Goal: Information Seeking & Learning: Learn about a topic

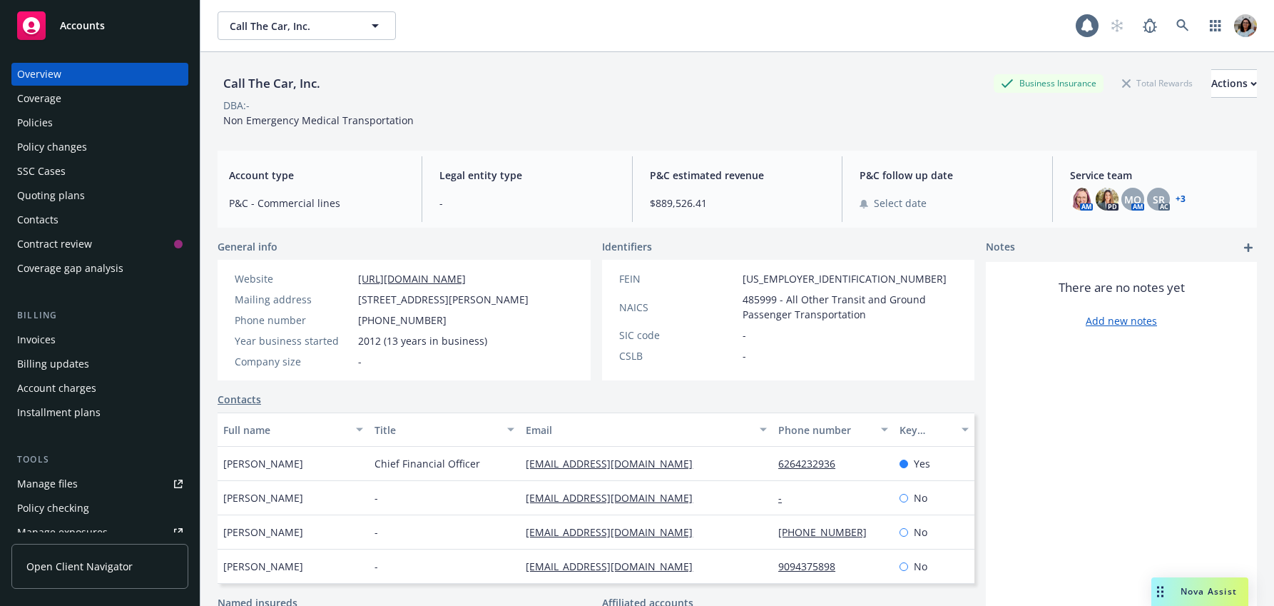
click at [83, 566] on span "Open Client Navigator" at bounding box center [79, 566] width 106 height 15
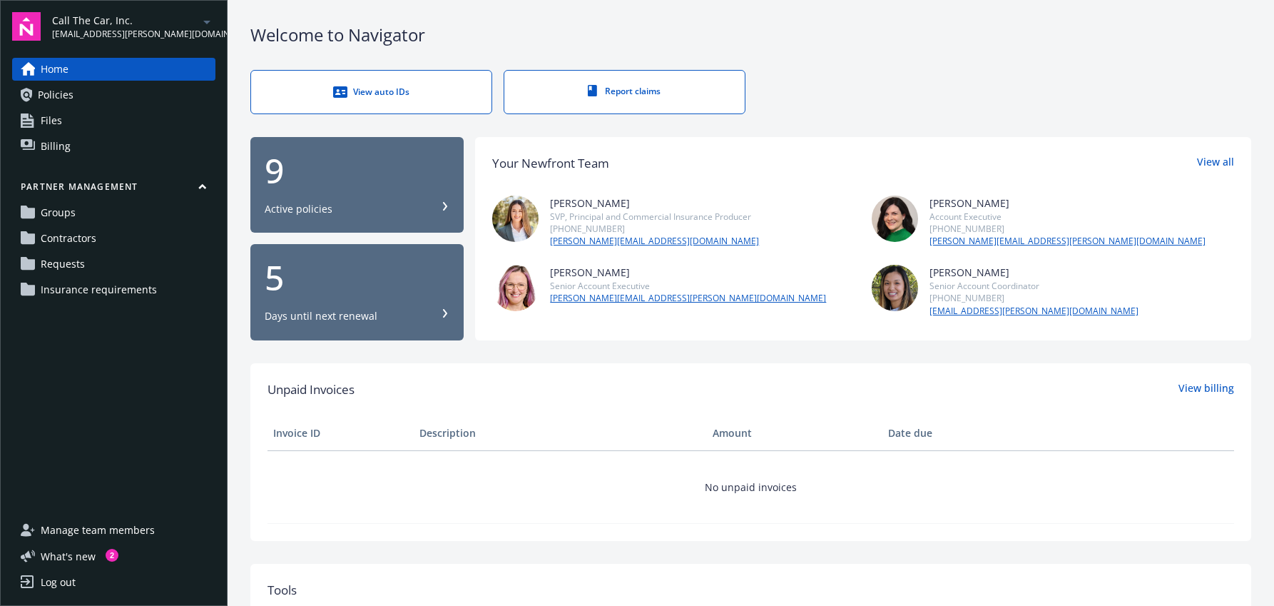
drag, startPoint x: 64, startPoint y: 292, endPoint x: 145, endPoint y: 296, distance: 80.7
click at [63, 292] on span "Insurance requirements" at bounding box center [99, 289] width 116 height 23
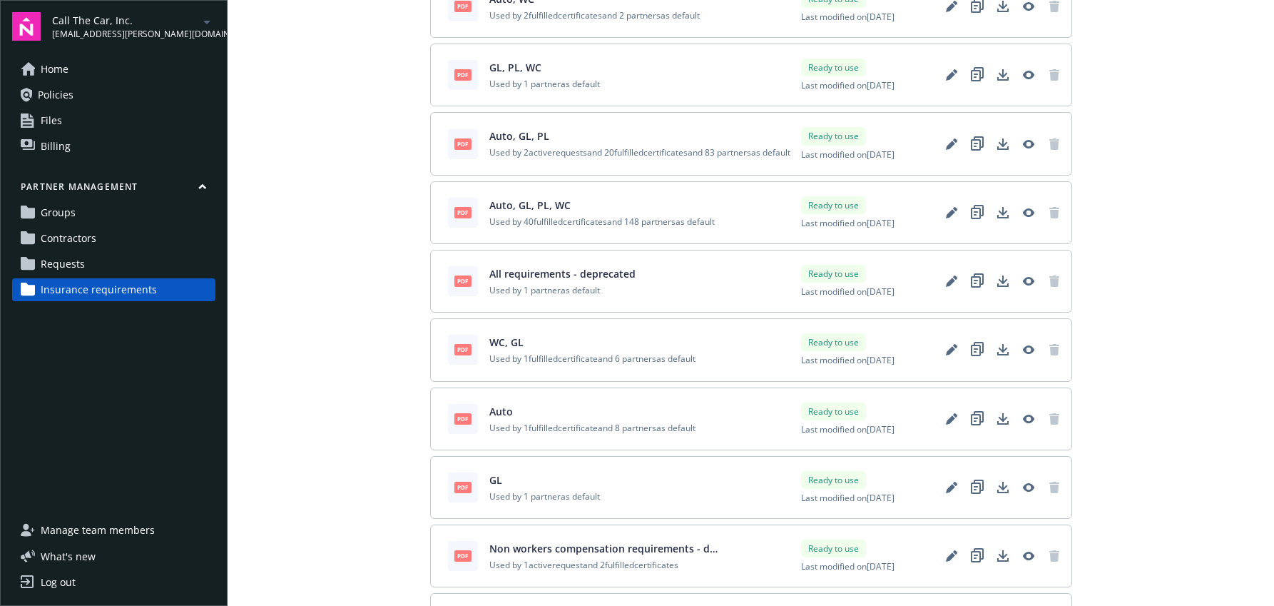
scroll to position [479, 0]
